Goal: Purchase product/service

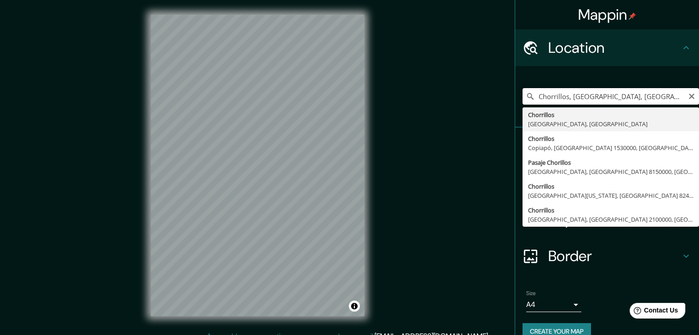
click at [651, 96] on input "Chorrillos, [GEOGRAPHIC_DATA], [GEOGRAPHIC_DATA]" at bounding box center [610, 96] width 176 height 17
drag, startPoint x: 646, startPoint y: 96, endPoint x: 527, endPoint y: 96, distance: 119.0
click at [527, 96] on div "[GEOGRAPHIC_DATA], [GEOGRAPHIC_DATA], [GEOGRAPHIC_DATA] Chorrillos [GEOGRAPHIC_…" at bounding box center [610, 96] width 176 height 17
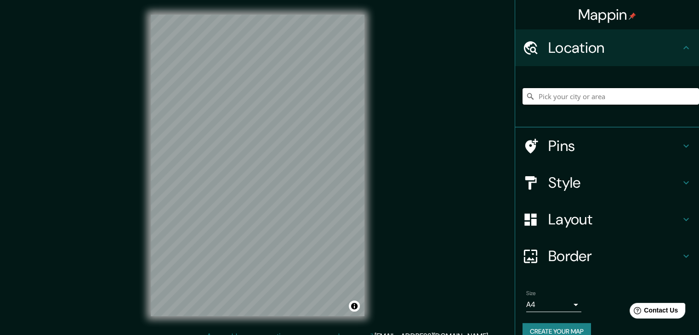
paste input "RXJ9+R6W, Av. [PERSON_NAME], Chorrillos 15064"
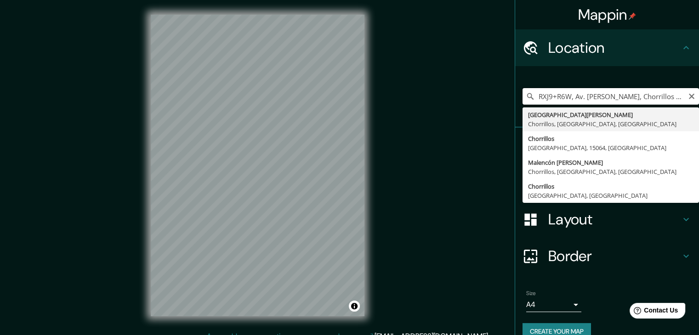
drag, startPoint x: 563, startPoint y: 95, endPoint x: 507, endPoint y: 102, distance: 56.5
click at [514, 102] on div "Mappin Location RXJ9+R6W, Av. [PERSON_NAME], [GEOGRAPHIC_DATA] 15064 [GEOGRAPHI…" at bounding box center [606, 167] width 184 height 335
click at [660, 96] on input "Av. [PERSON_NAME], Chorrillos 15064" at bounding box center [610, 96] width 176 height 17
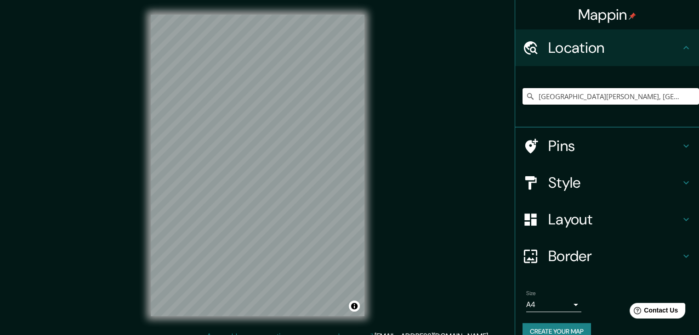
type input "[GEOGRAPHIC_DATA][PERSON_NAME], [GEOGRAPHIC_DATA], [GEOGRAPHIC_DATA], [GEOGRAPH…"
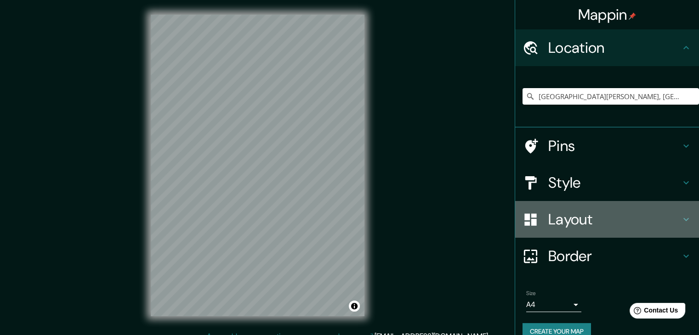
click at [551, 225] on h4 "Layout" at bounding box center [614, 219] width 132 height 18
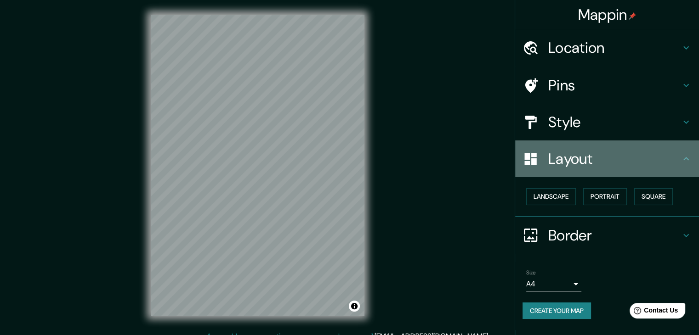
click at [637, 167] on h4 "Layout" at bounding box center [614, 159] width 132 height 18
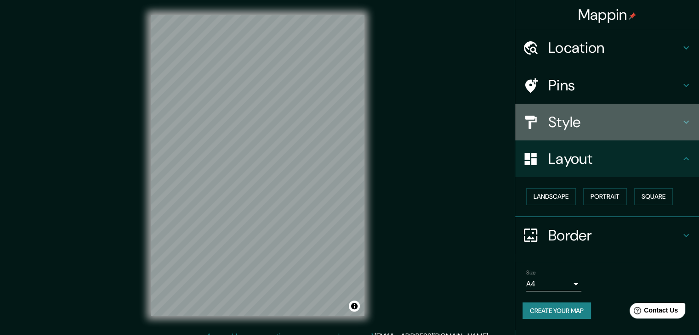
click at [558, 114] on h4 "Style" at bounding box center [614, 122] width 132 height 18
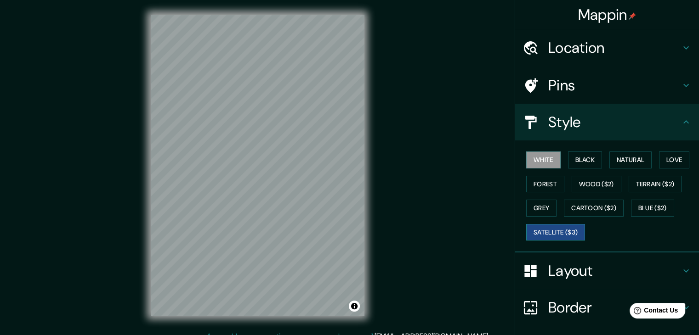
click at [545, 228] on button "Satellite ($3)" at bounding box center [555, 232] width 59 height 17
click at [631, 207] on button "Blue ($2)" at bounding box center [652, 208] width 43 height 17
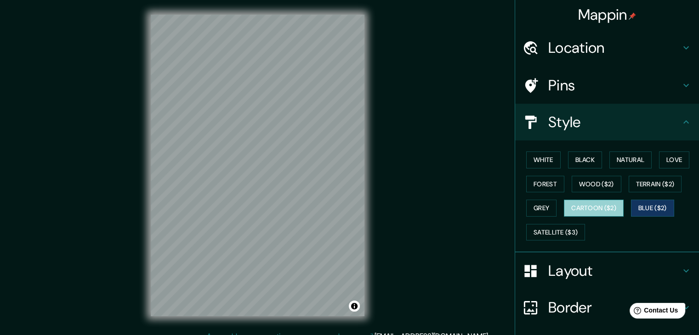
click at [605, 209] on button "Cartoon ($2)" at bounding box center [594, 208] width 60 height 17
click at [530, 210] on button "Grey" at bounding box center [541, 208] width 30 height 17
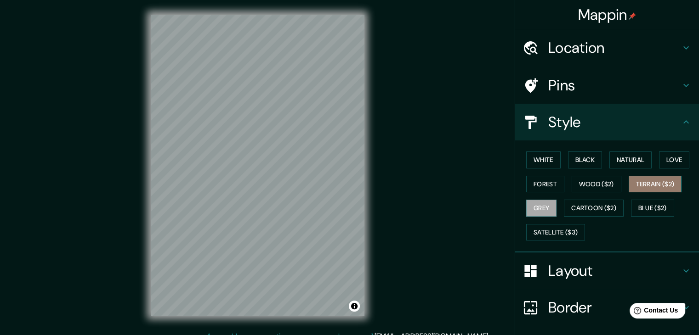
click at [659, 187] on button "Terrain ($2)" at bounding box center [654, 184] width 53 height 17
click at [664, 212] on button "Blue ($2)" at bounding box center [652, 208] width 43 height 17
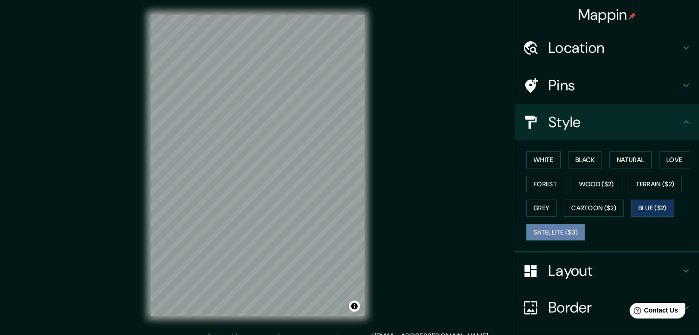
click at [556, 230] on button "Satellite ($3)" at bounding box center [555, 232] width 59 height 17
click at [648, 205] on button "Blue ($2)" at bounding box center [652, 208] width 43 height 17
click at [536, 156] on button "White" at bounding box center [543, 160] width 34 height 17
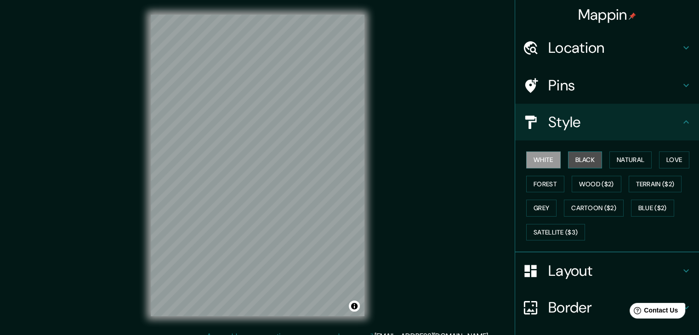
click at [577, 156] on button "Black" at bounding box center [585, 160] width 34 height 17
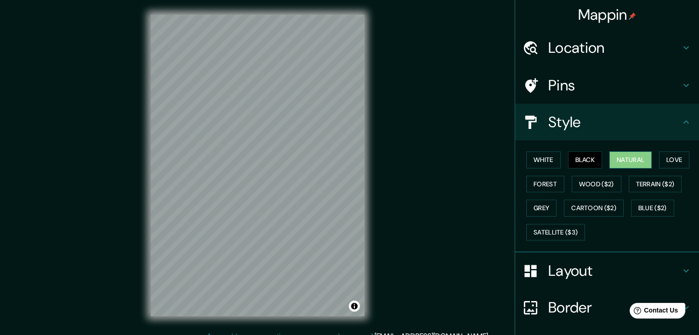
click at [616, 157] on button "Natural" at bounding box center [630, 160] width 42 height 17
click at [659, 155] on button "Love" at bounding box center [674, 160] width 30 height 17
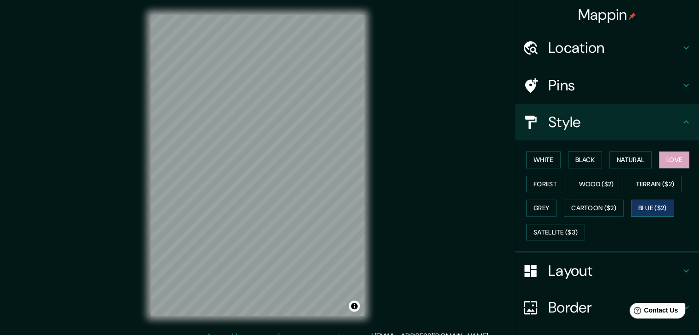
click at [649, 208] on button "Blue ($2)" at bounding box center [652, 208] width 43 height 17
click at [533, 151] on div "White Black Natural Love Forest Wood ($2) Terrain ($2) Grey Cartoon ($2) Blue (…" at bounding box center [610, 196] width 176 height 96
click at [538, 158] on button "White" at bounding box center [543, 160] width 34 height 17
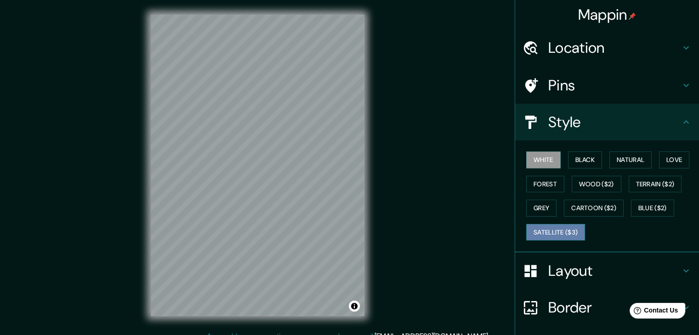
click at [575, 226] on button "Satellite ($3)" at bounding box center [555, 232] width 59 height 17
